Goal: Task Accomplishment & Management: Manage account settings

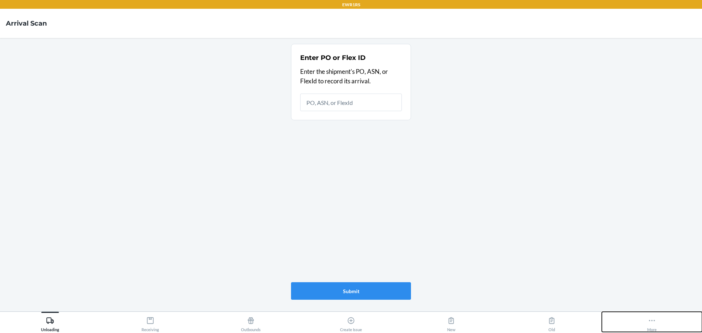
click at [658, 324] on button "More" at bounding box center [652, 322] width 100 height 20
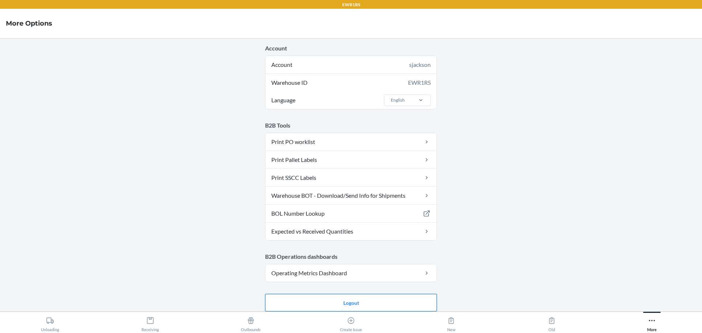
click at [350, 303] on button "Logout" at bounding box center [351, 303] width 172 height 18
